Goal: Information Seeking & Learning: Learn about a topic

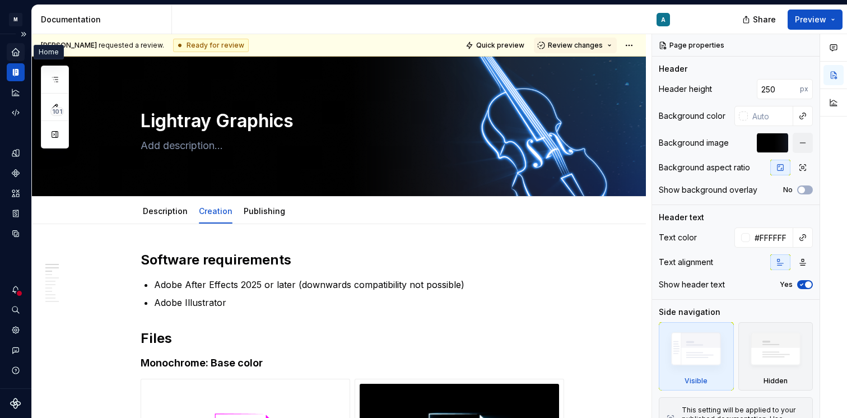
click at [16, 49] on icon "Home" at bounding box center [15, 51] width 7 height 7
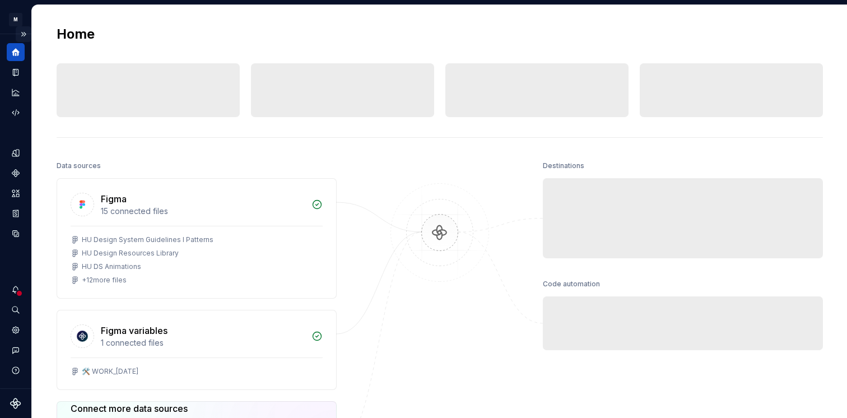
click at [24, 34] on button "Expand sidebar" at bounding box center [24, 34] width 16 height 16
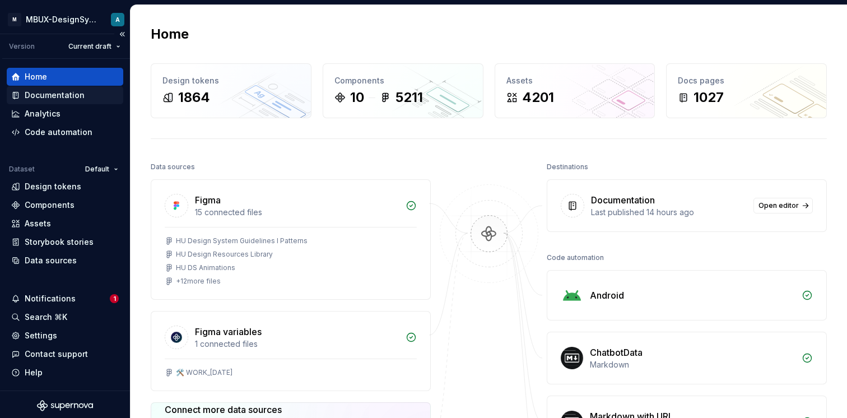
click at [44, 93] on div "Documentation" at bounding box center [55, 95] width 60 height 11
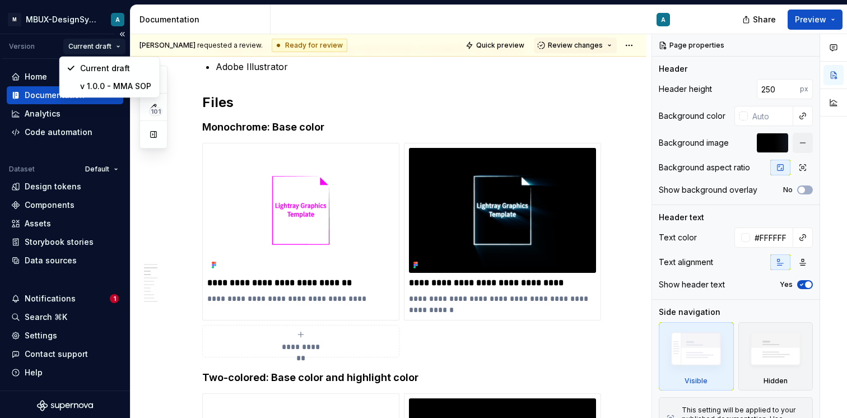
click at [114, 45] on html "M MBUX-DesignSystem A Version Current draft Home Documentation Analytics Code a…" at bounding box center [423, 209] width 847 height 418
click at [108, 45] on html "M MBUX-DesignSystem A Version Current draft Home Documentation Analytics Code a…" at bounding box center [423, 209] width 847 height 418
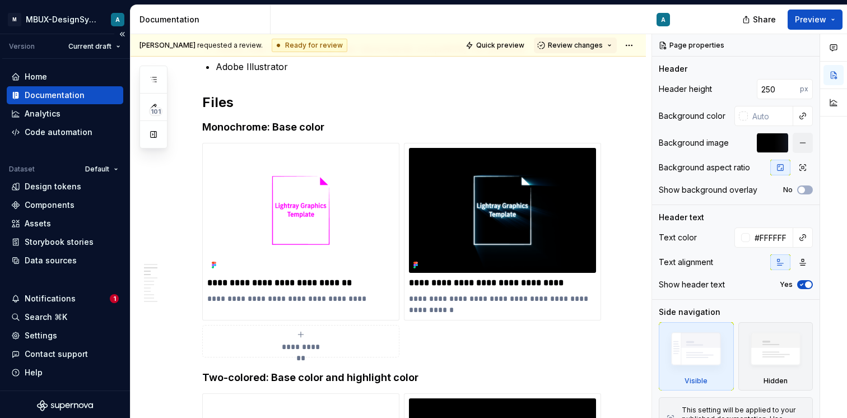
click at [10, 39] on div "Version Current draft" at bounding box center [66, 46] width 128 height 25
click at [16, 43] on div "Version" at bounding box center [22, 46] width 26 height 9
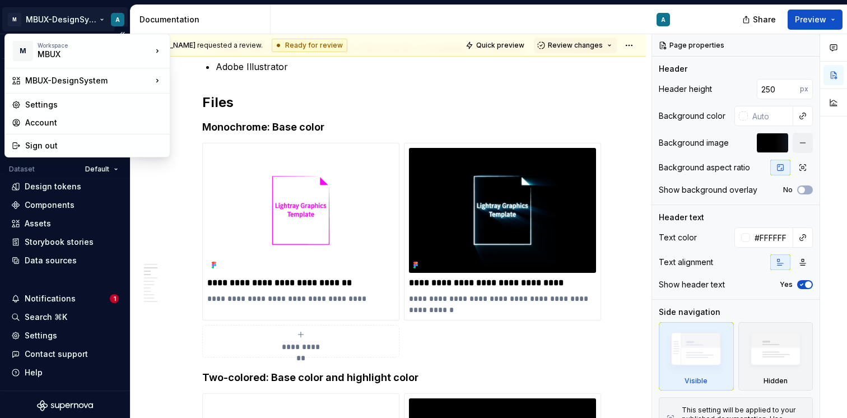
click at [69, 13] on html "M MBUX-DesignSystem A Version Current draft Home Documentation Analytics Code a…" at bounding box center [423, 209] width 847 height 418
click at [172, 209] on html "M MBUX-DesignSystem A Version Current draft Home Documentation Analytics Code a…" at bounding box center [423, 209] width 847 height 418
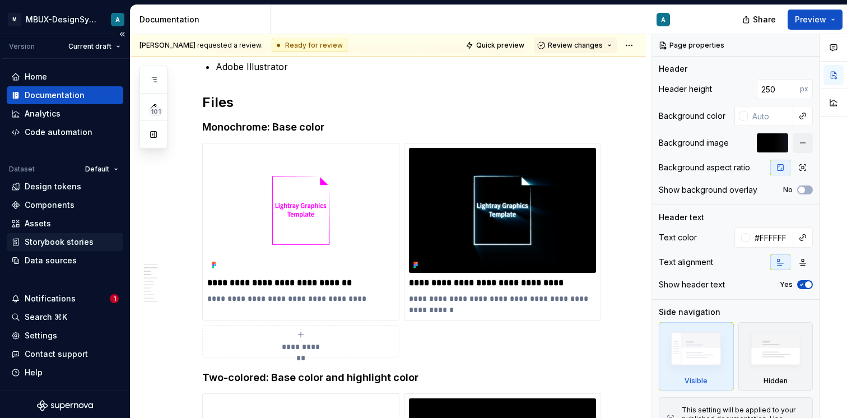
scroll to position [2, 0]
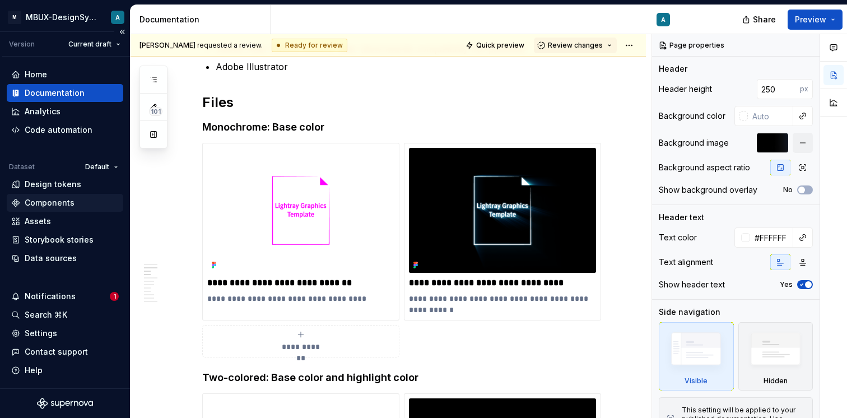
click at [74, 198] on div "Components" at bounding box center [64, 202] width 107 height 11
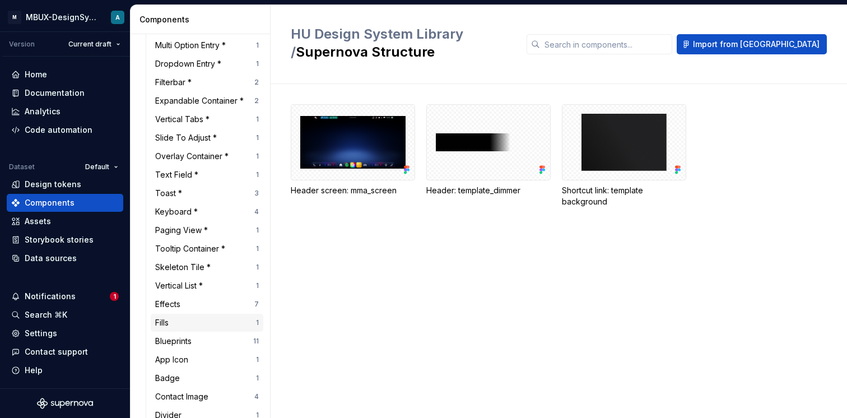
scroll to position [584, 0]
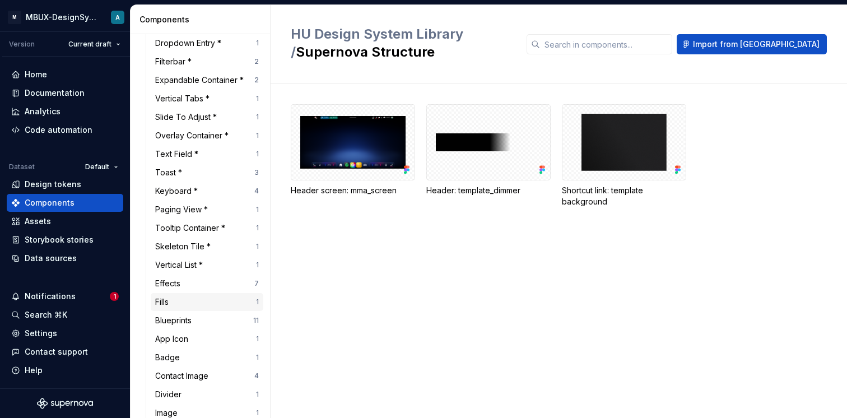
click at [161, 307] on div "Fills" at bounding box center [164, 301] width 18 height 11
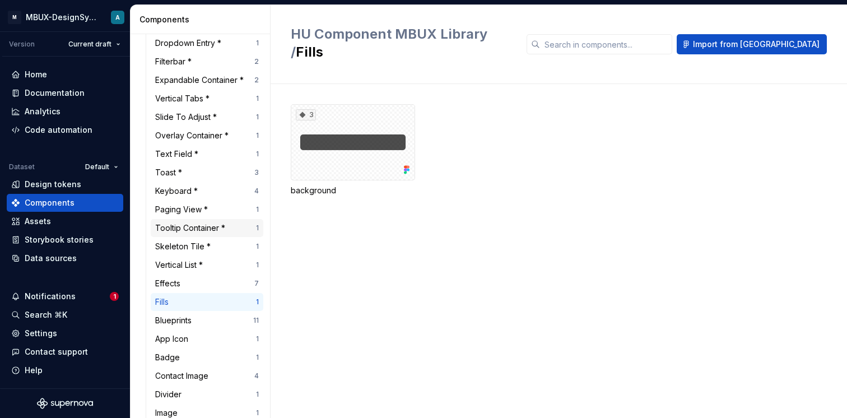
scroll to position [586, 0]
click at [182, 306] on div "Fills" at bounding box center [205, 299] width 101 height 11
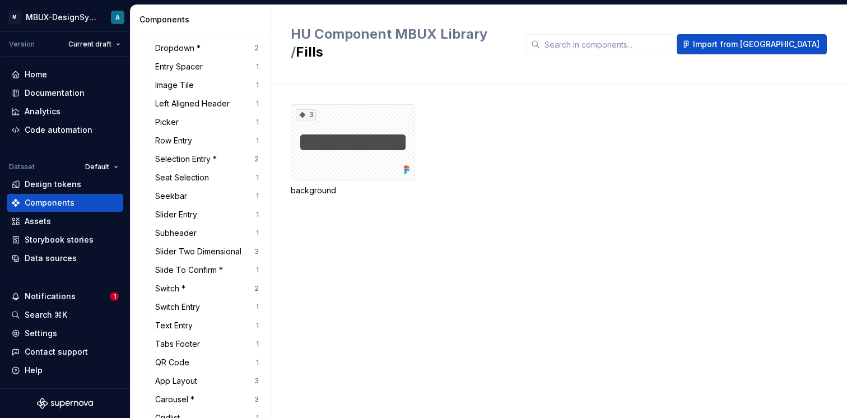
scroll to position [1341, 0]
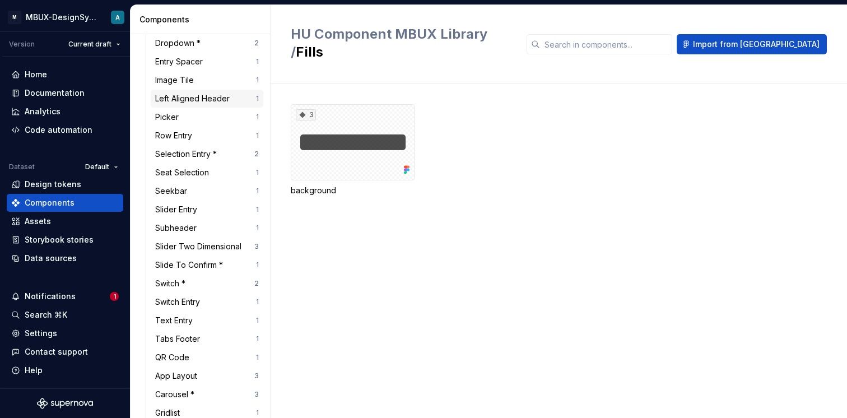
click at [190, 104] on div "Left Aligned Header" at bounding box center [194, 98] width 79 height 11
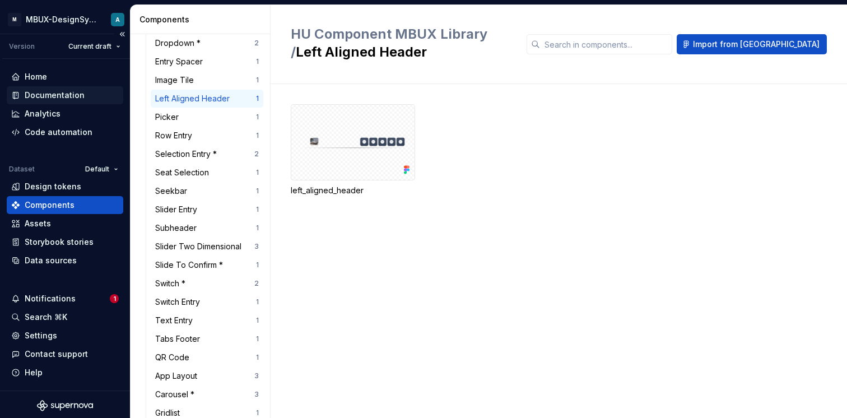
click at [66, 95] on div "Documentation" at bounding box center [55, 95] width 60 height 11
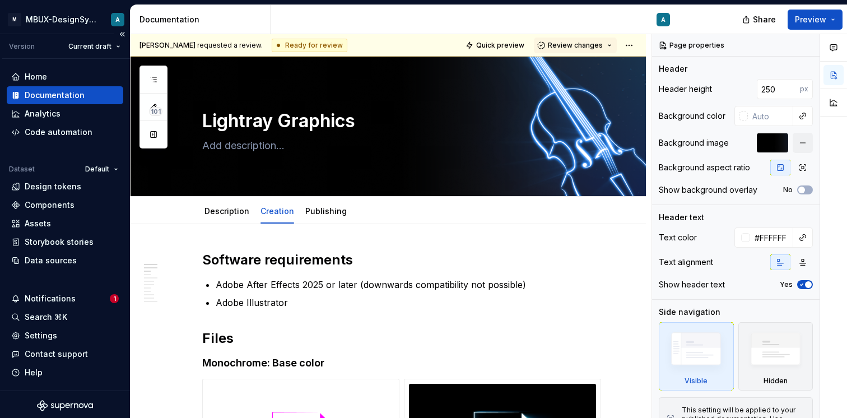
click at [95, 93] on div "Documentation" at bounding box center [64, 95] width 107 height 11
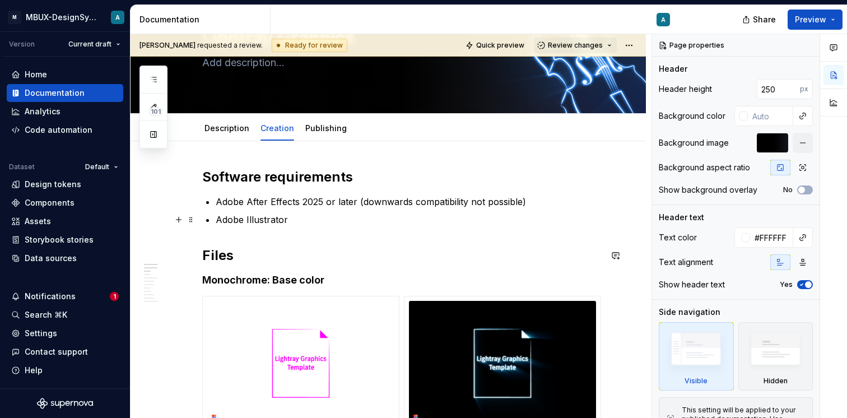
scroll to position [83, 0]
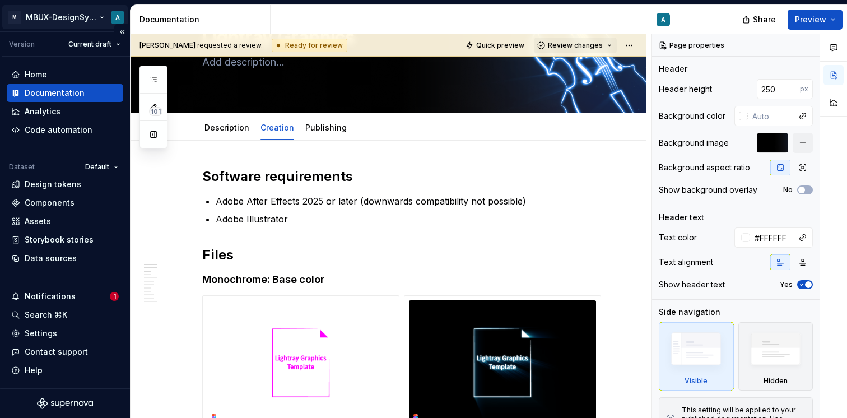
click at [39, 11] on html "M MBUX-DesignSystem A Version Current draft Home Documentation Analytics Code a…" at bounding box center [423, 209] width 847 height 418
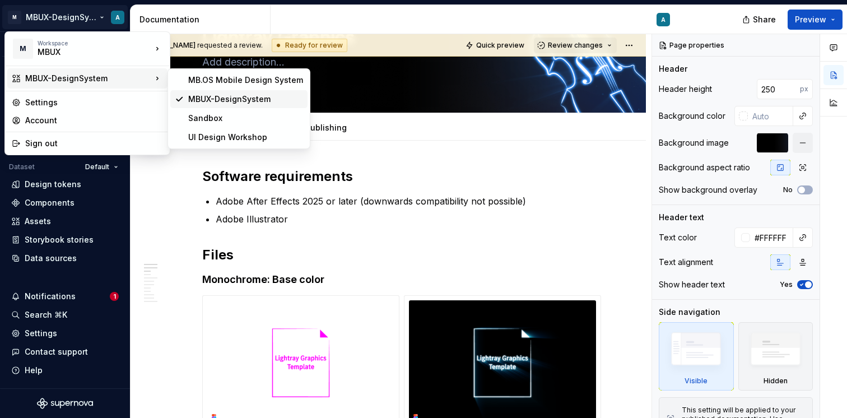
click at [246, 97] on div "MBUX-DesignSystem" at bounding box center [245, 98] width 115 height 11
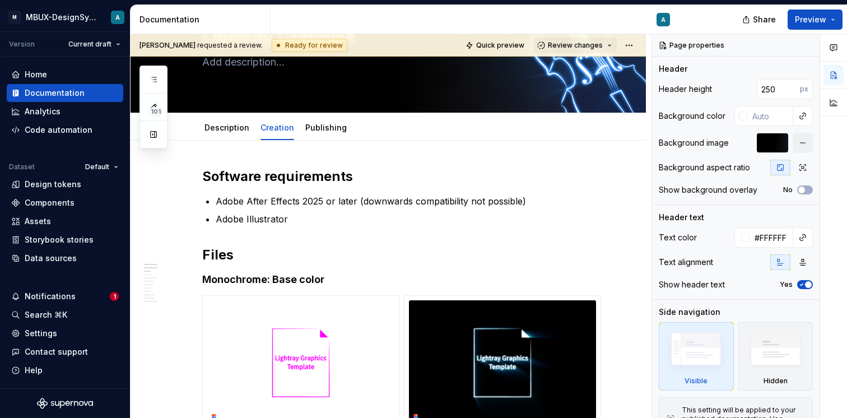
type textarea "*"
